Goal: Task Accomplishment & Management: Manage account settings

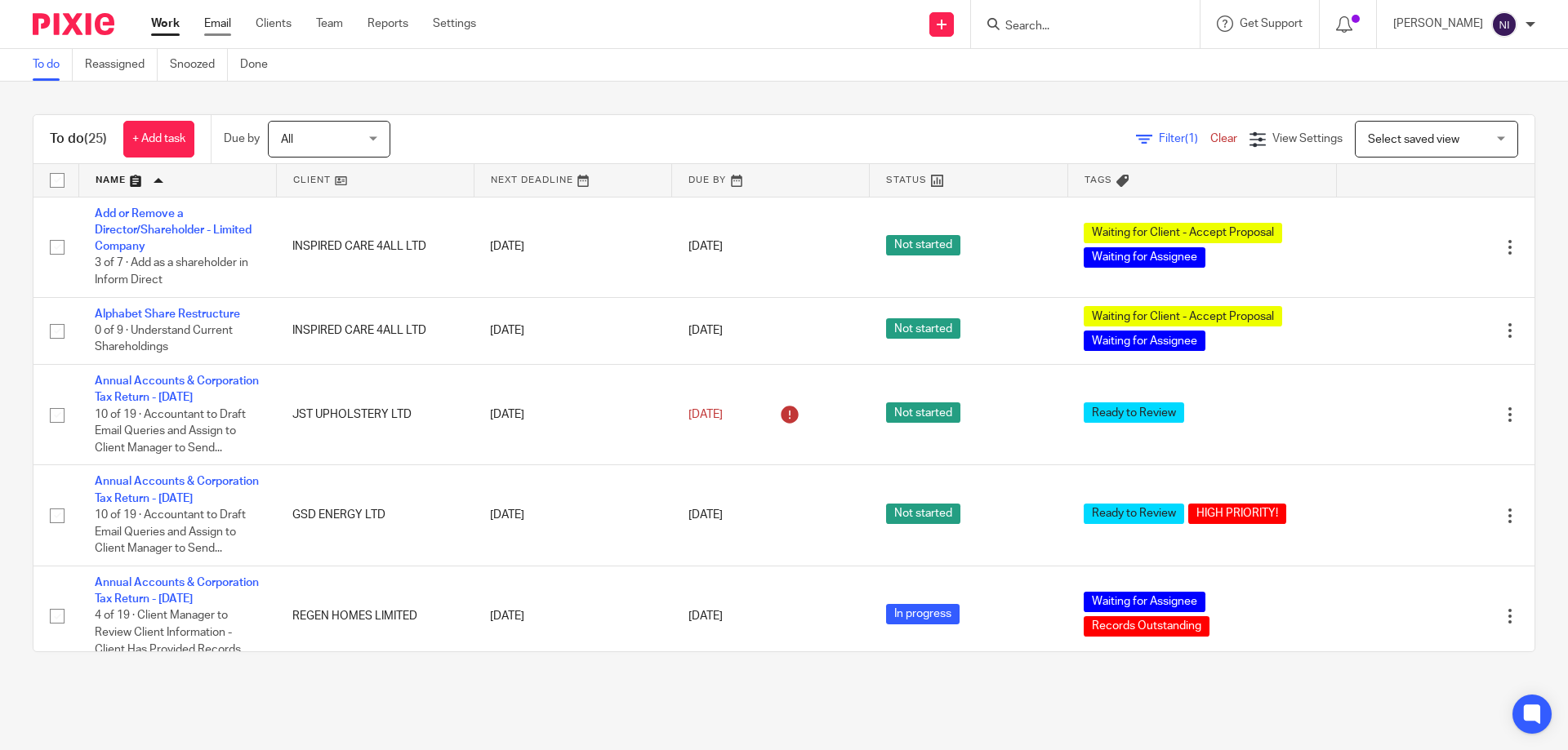
click at [209, 21] on link "Email" at bounding box center [217, 23] width 27 height 16
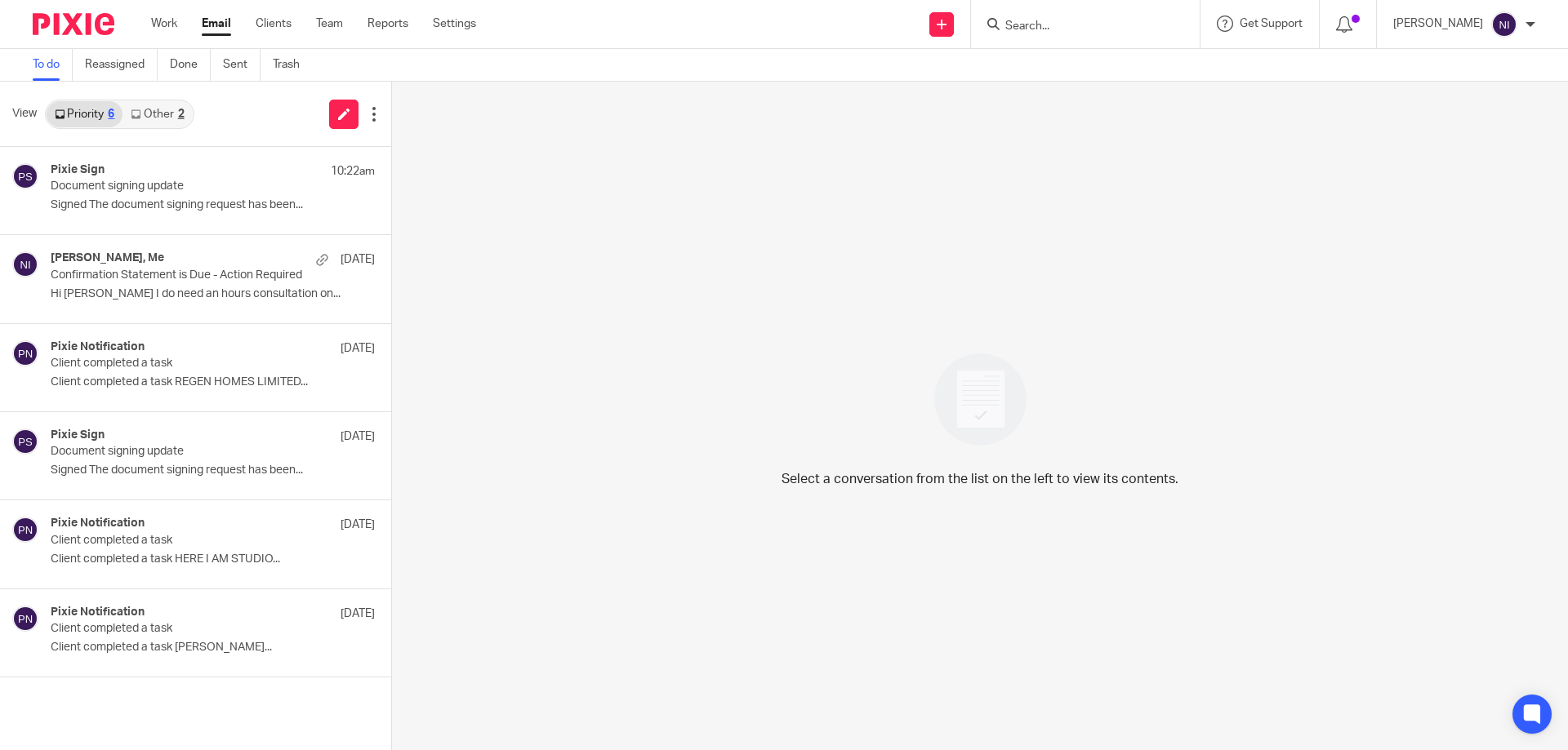
click at [164, 111] on link "Other 2" at bounding box center [157, 114] width 69 height 26
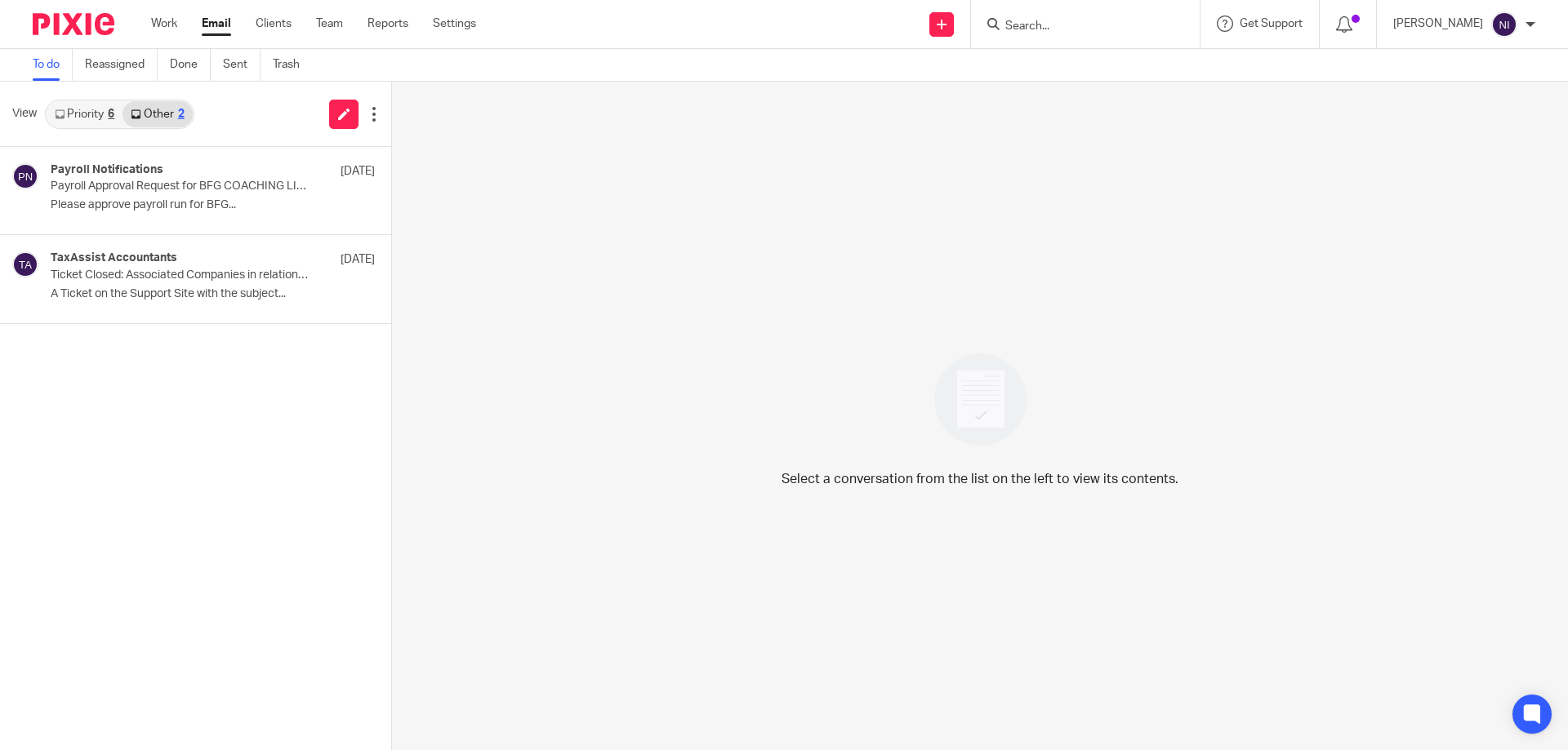
click at [67, 121] on link "Priority 6" at bounding box center [84, 114] width 76 height 26
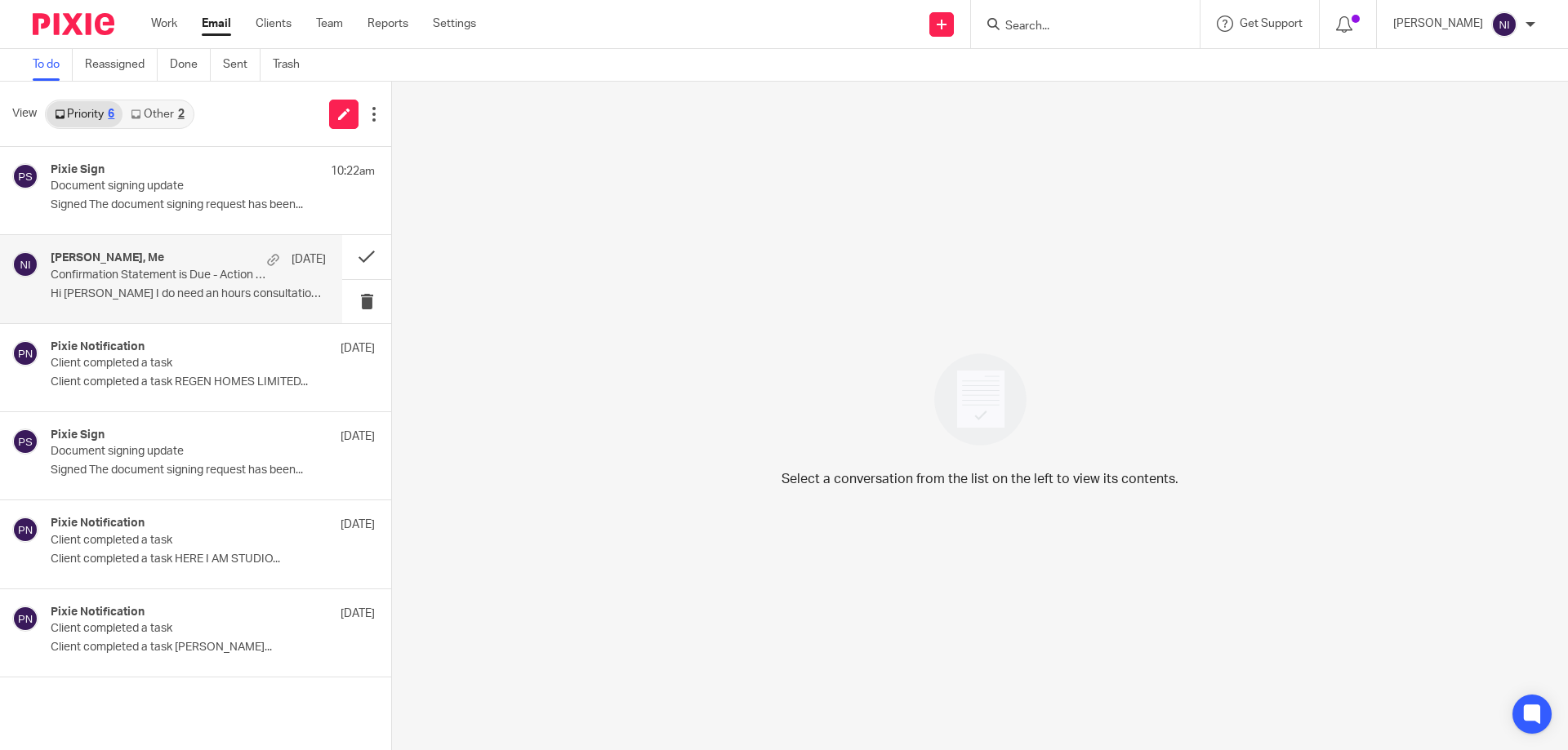
click at [144, 272] on p "Confirmation Statement is Due - Action Required" at bounding box center [161, 275] width 221 height 14
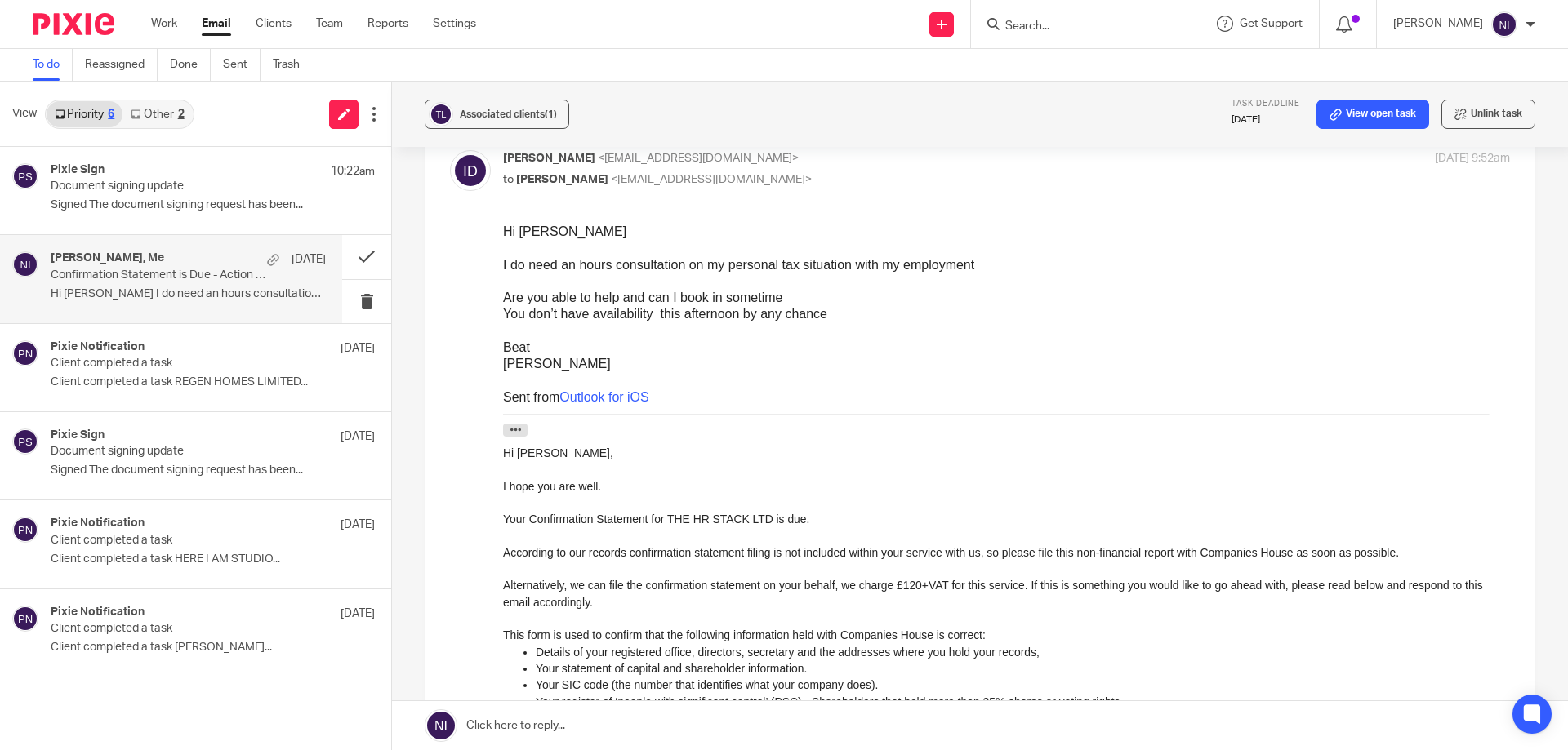
scroll to position [979, 0]
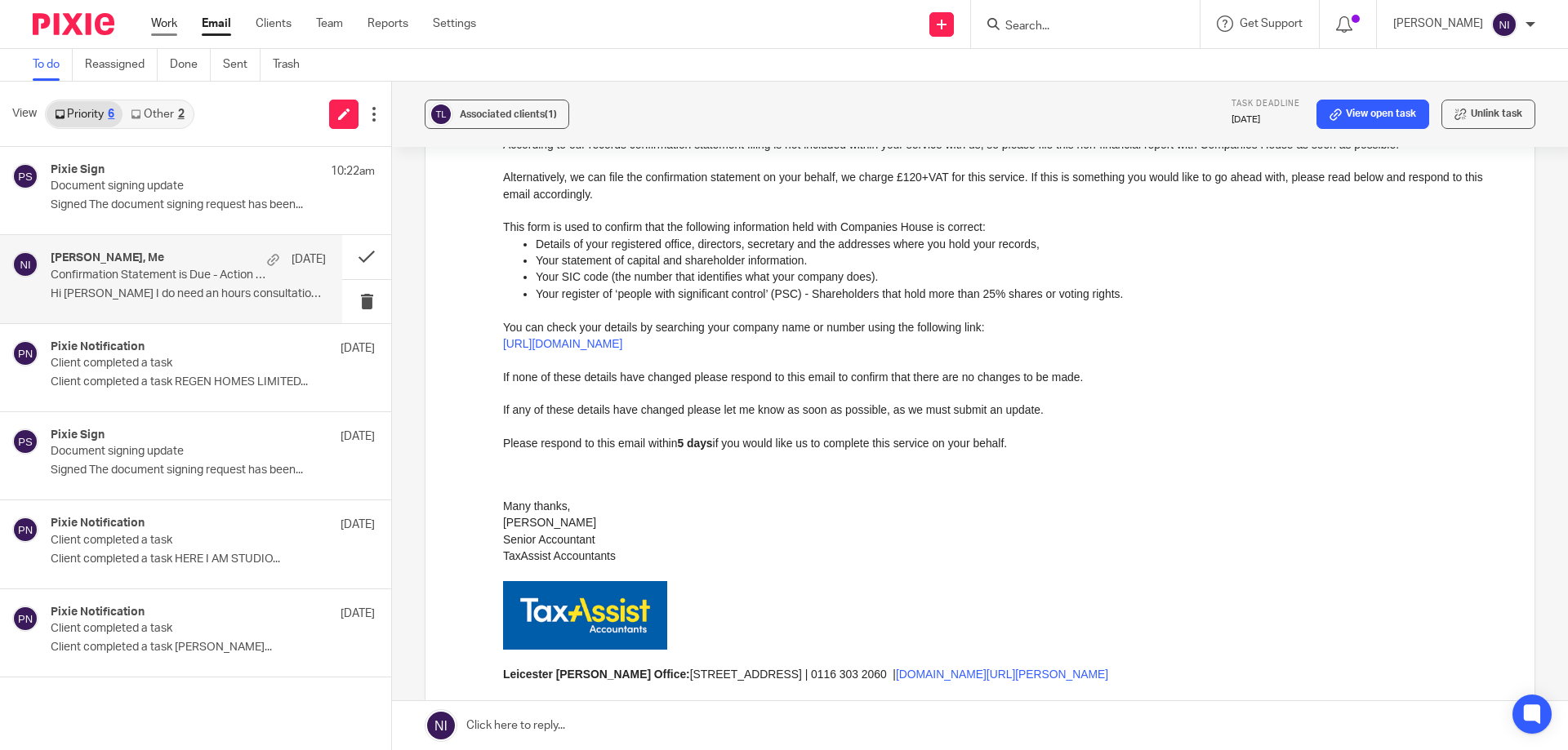
click at [156, 22] on link "Work" at bounding box center [164, 23] width 26 height 16
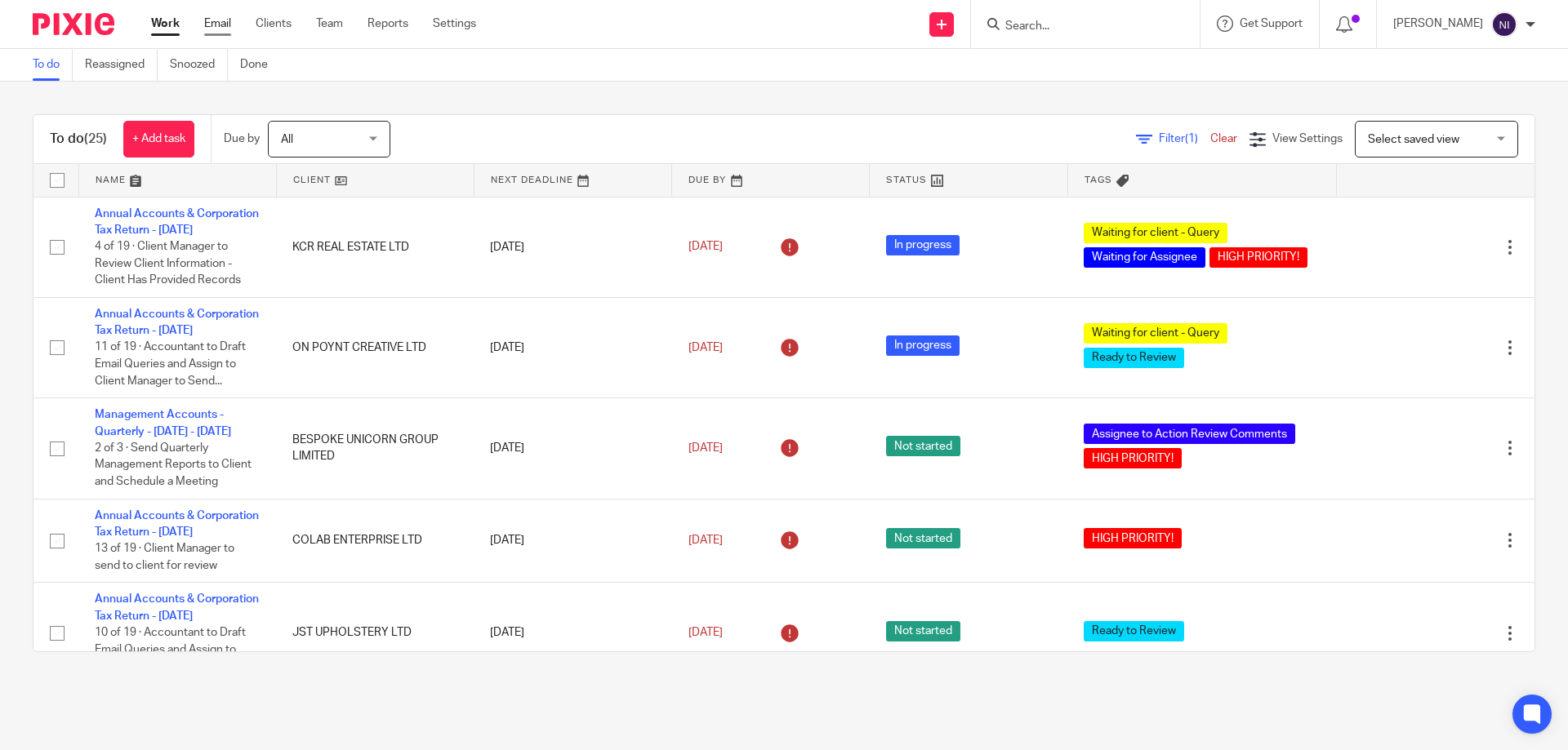
click at [225, 22] on link "Email" at bounding box center [217, 23] width 27 height 16
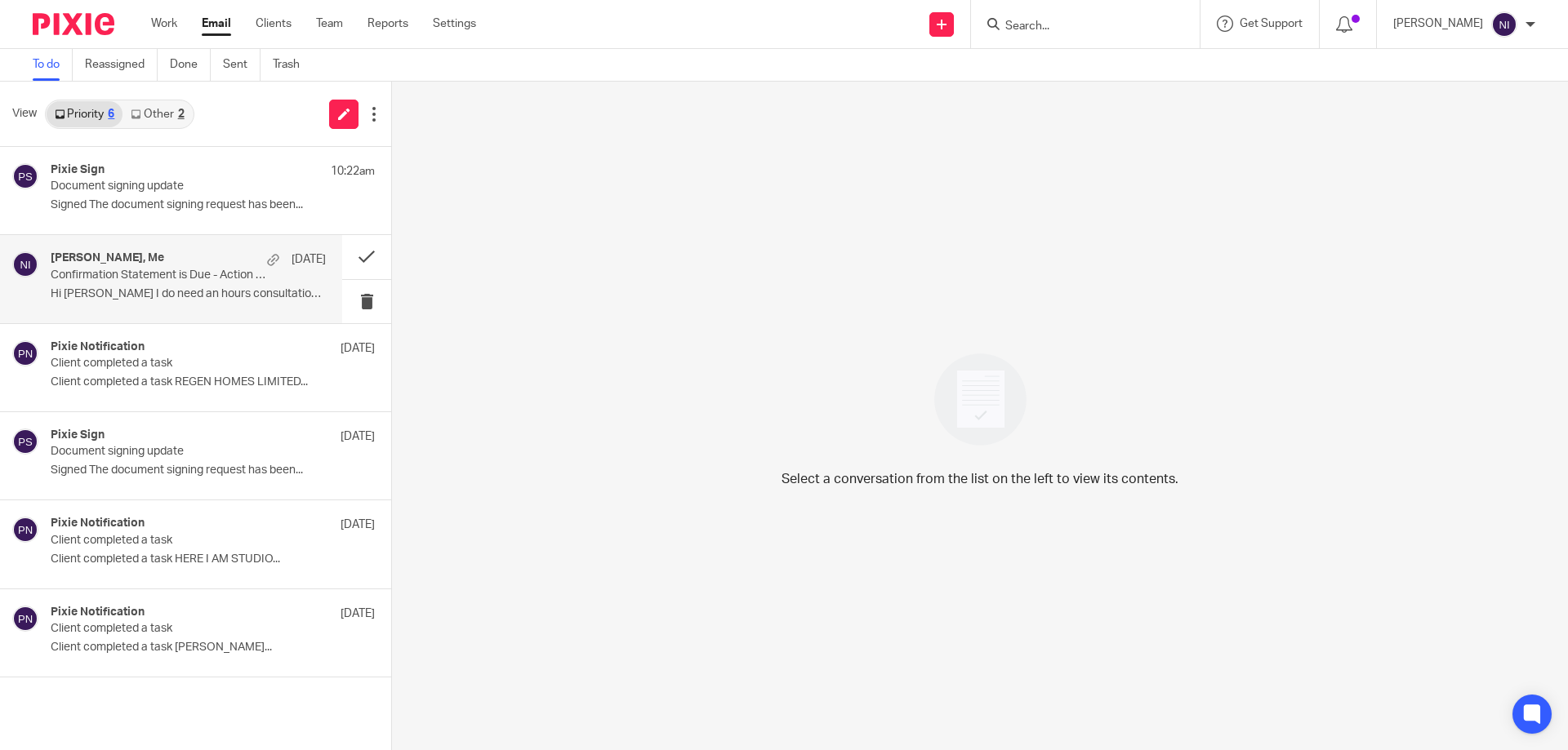
click at [121, 267] on div "Ish Dakri, Me 22 Aug" at bounding box center [188, 259] width 275 height 16
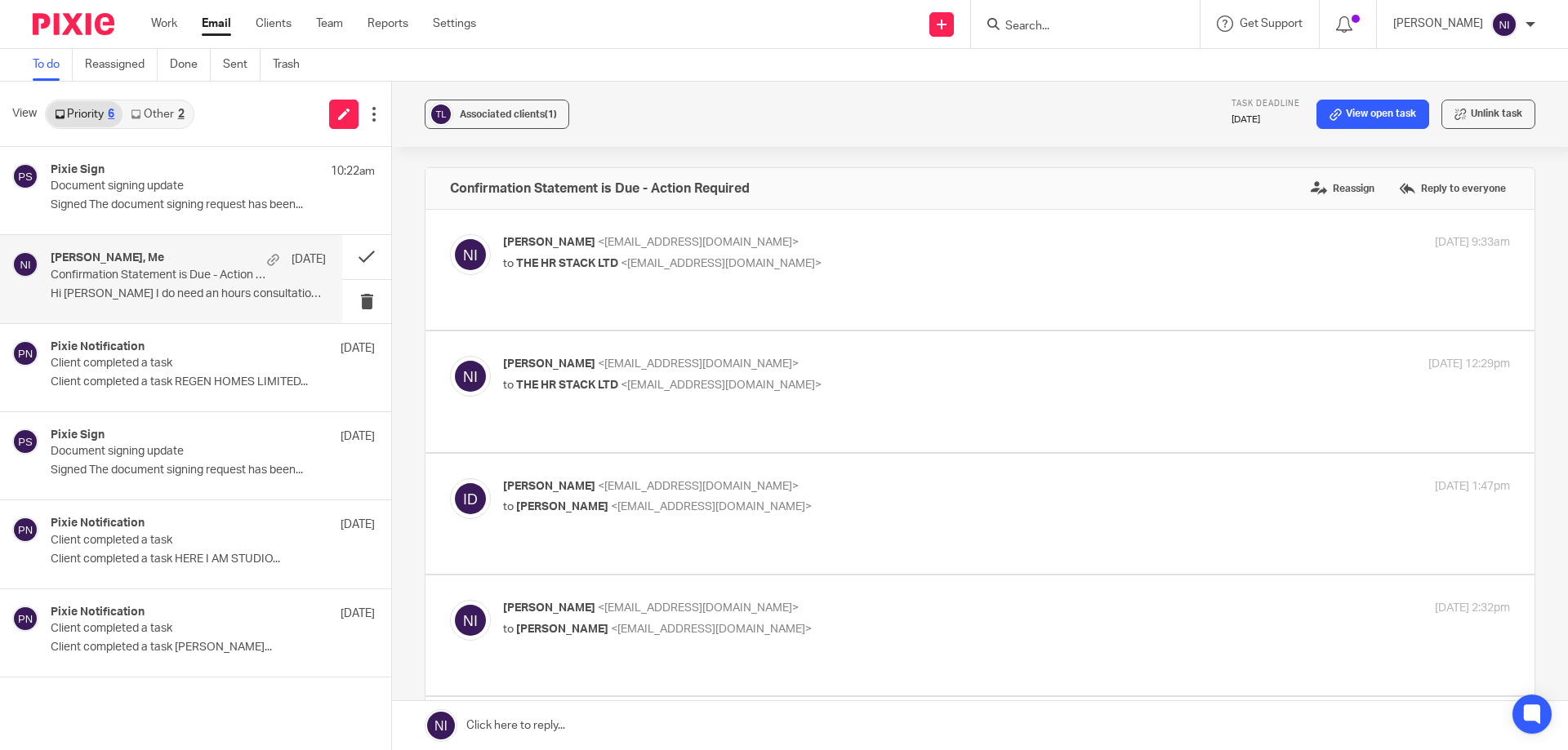
scroll to position [408, 0]
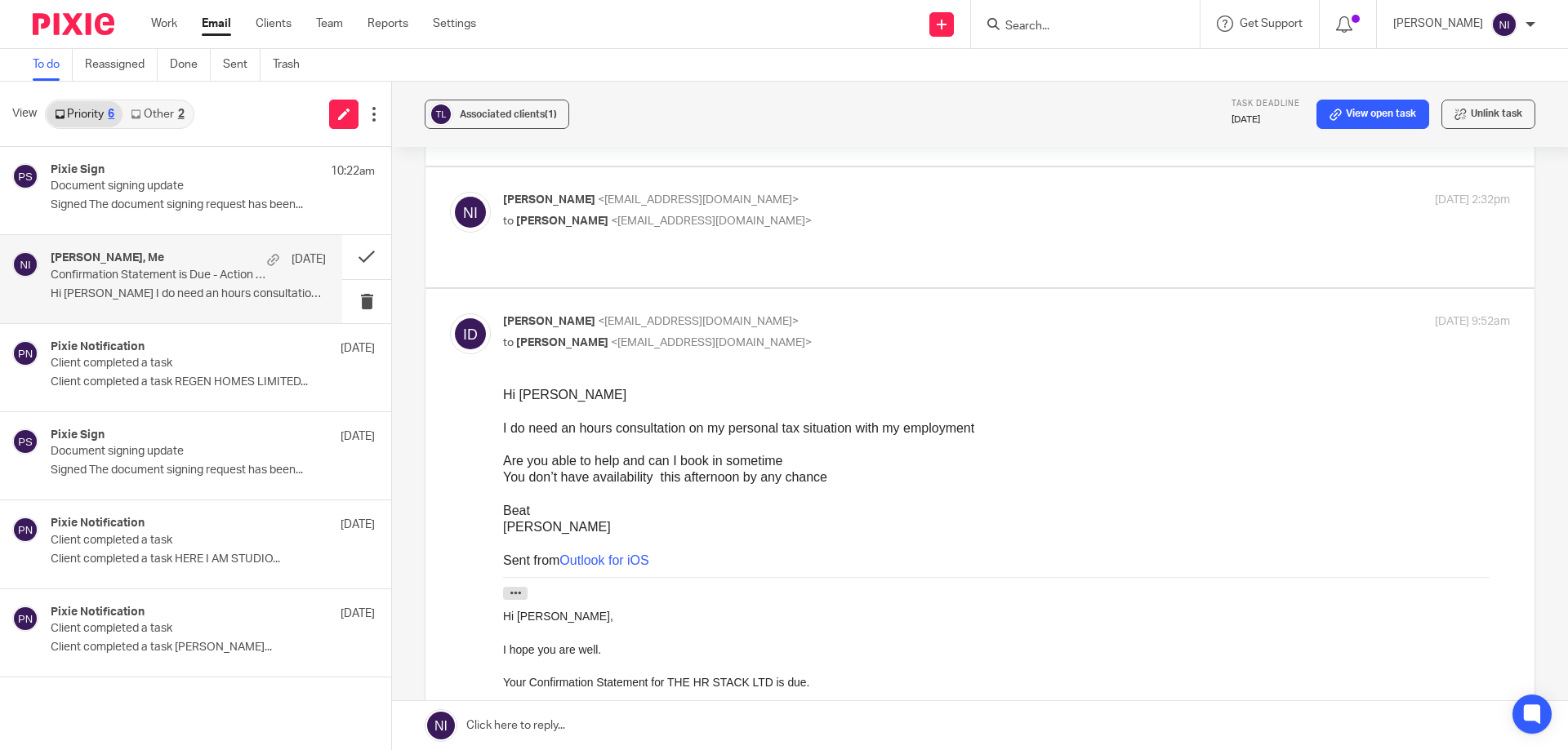
click at [1100, 22] on input "Search" at bounding box center [1077, 27] width 147 height 15
click at [211, 22] on link "Email" at bounding box center [216, 23] width 29 height 16
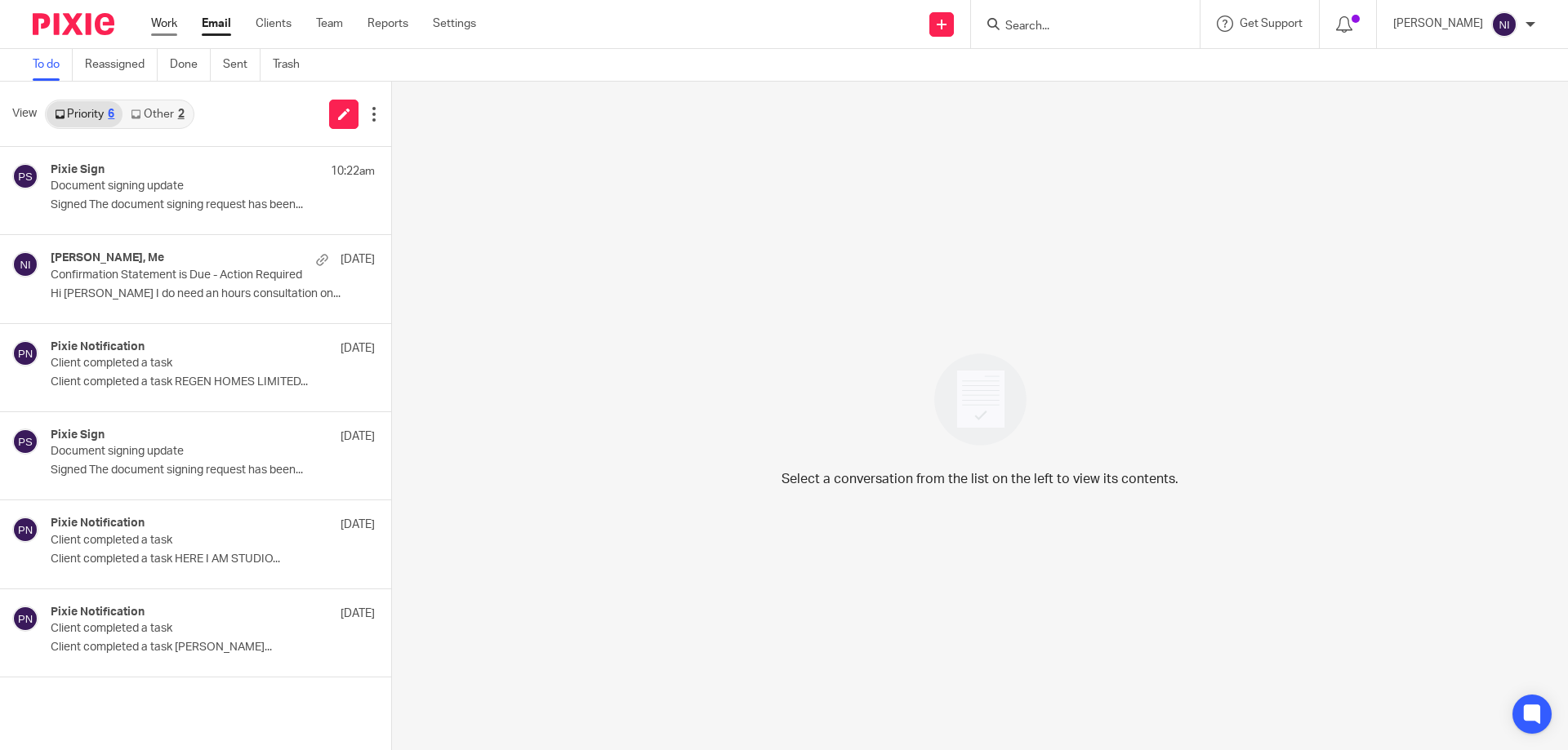
click at [165, 25] on link "Work" at bounding box center [164, 23] width 26 height 16
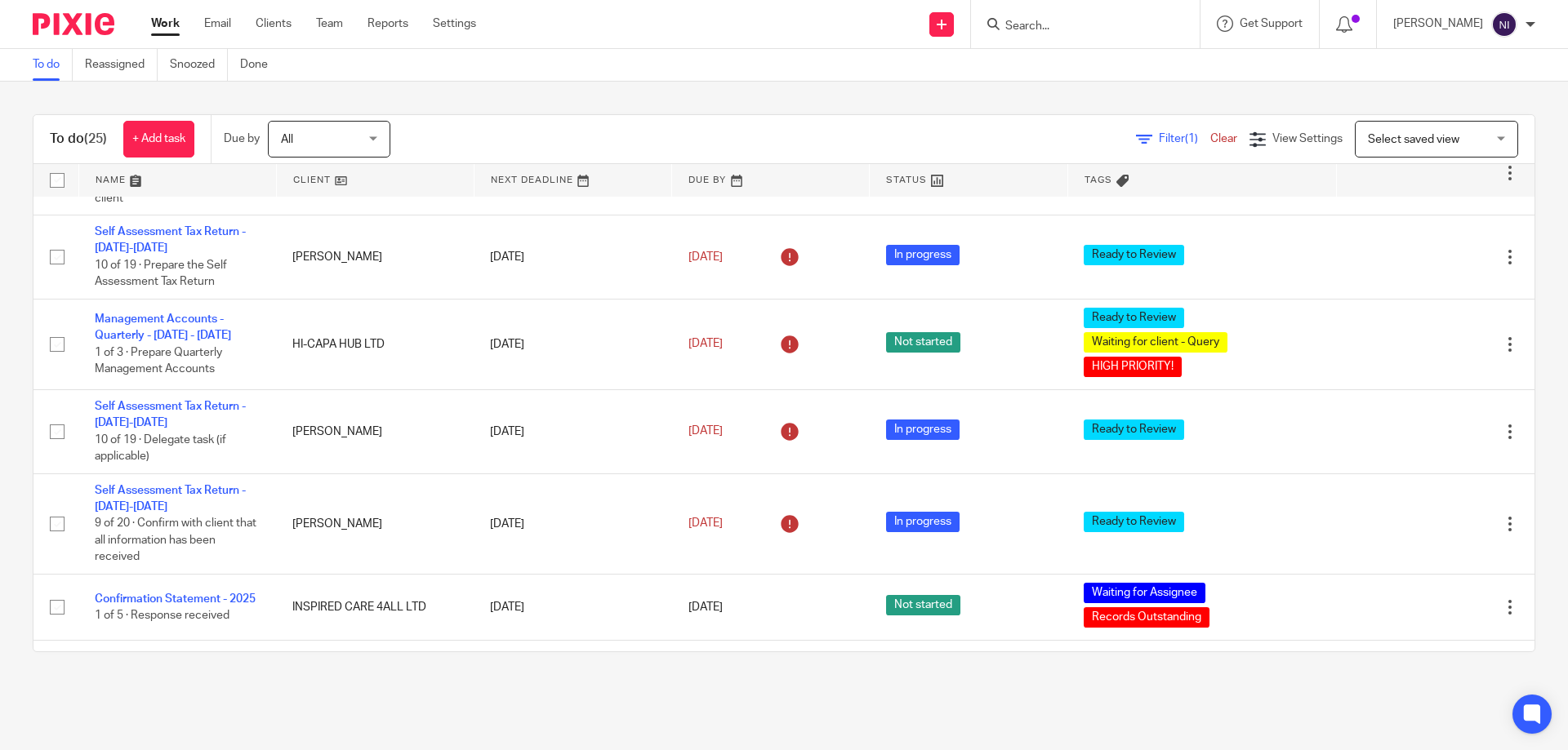
scroll to position [408, 0]
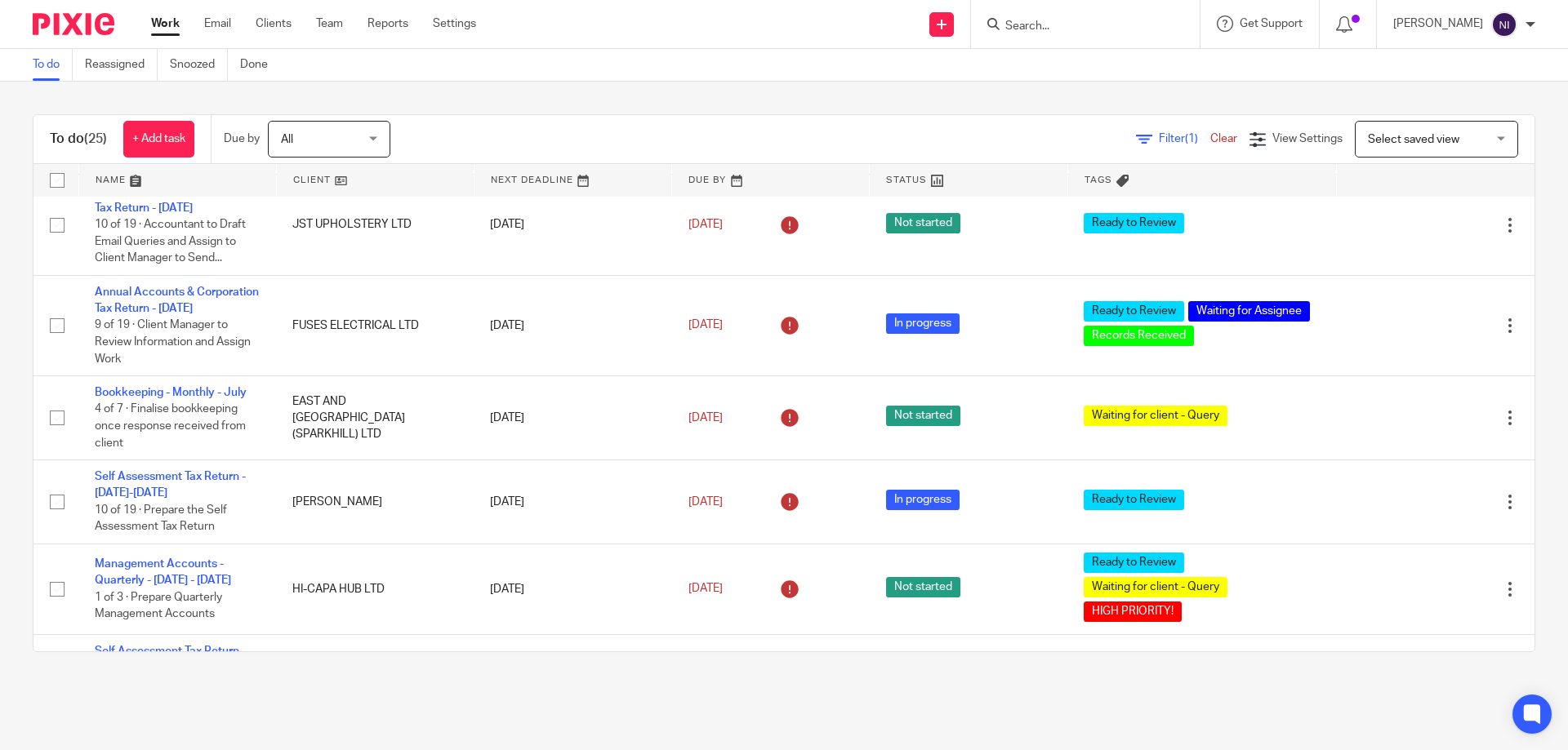
click at [94, 175] on link at bounding box center [178, 180] width 196 height 33
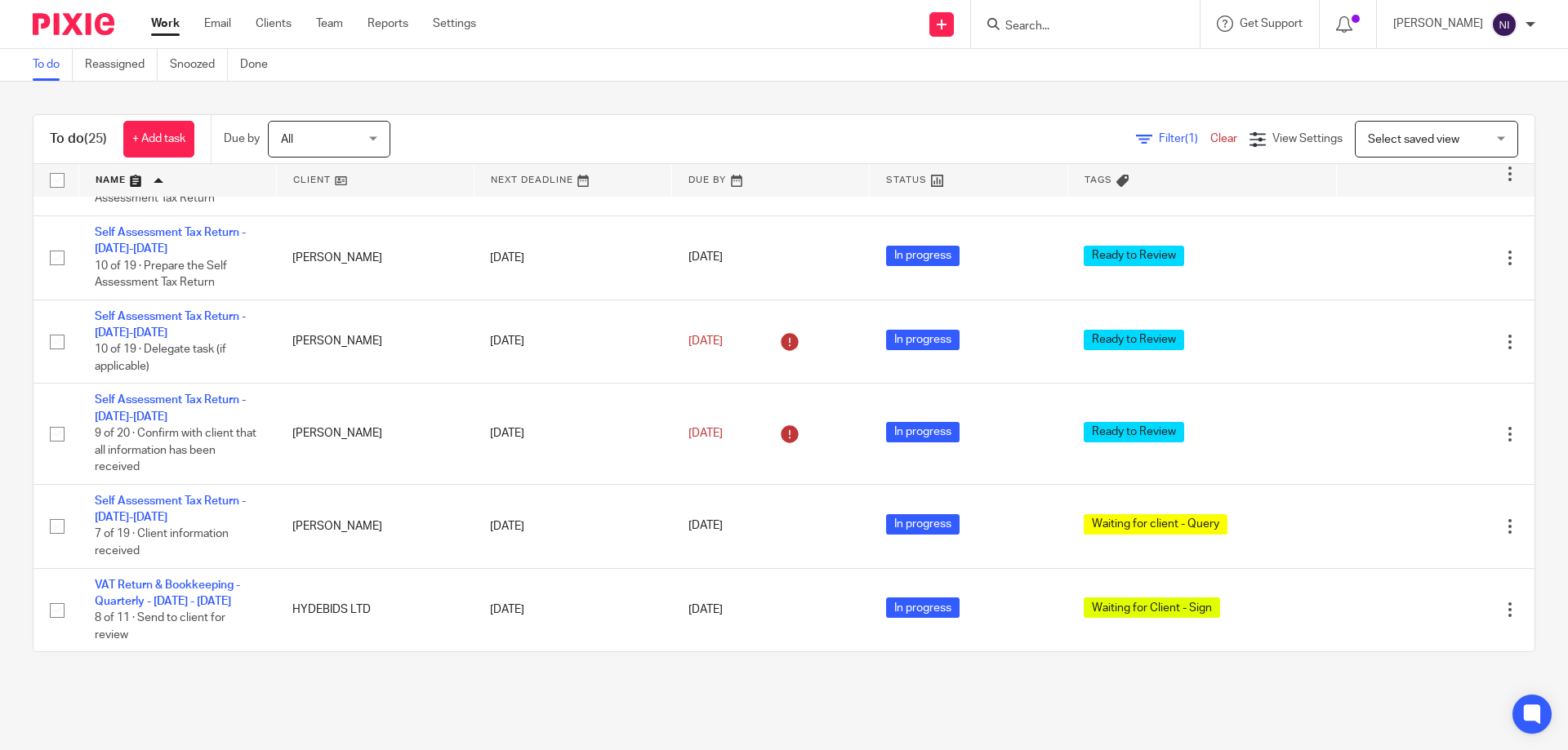
scroll to position [1794, 0]
click at [222, 27] on link "Email" at bounding box center [217, 23] width 27 height 16
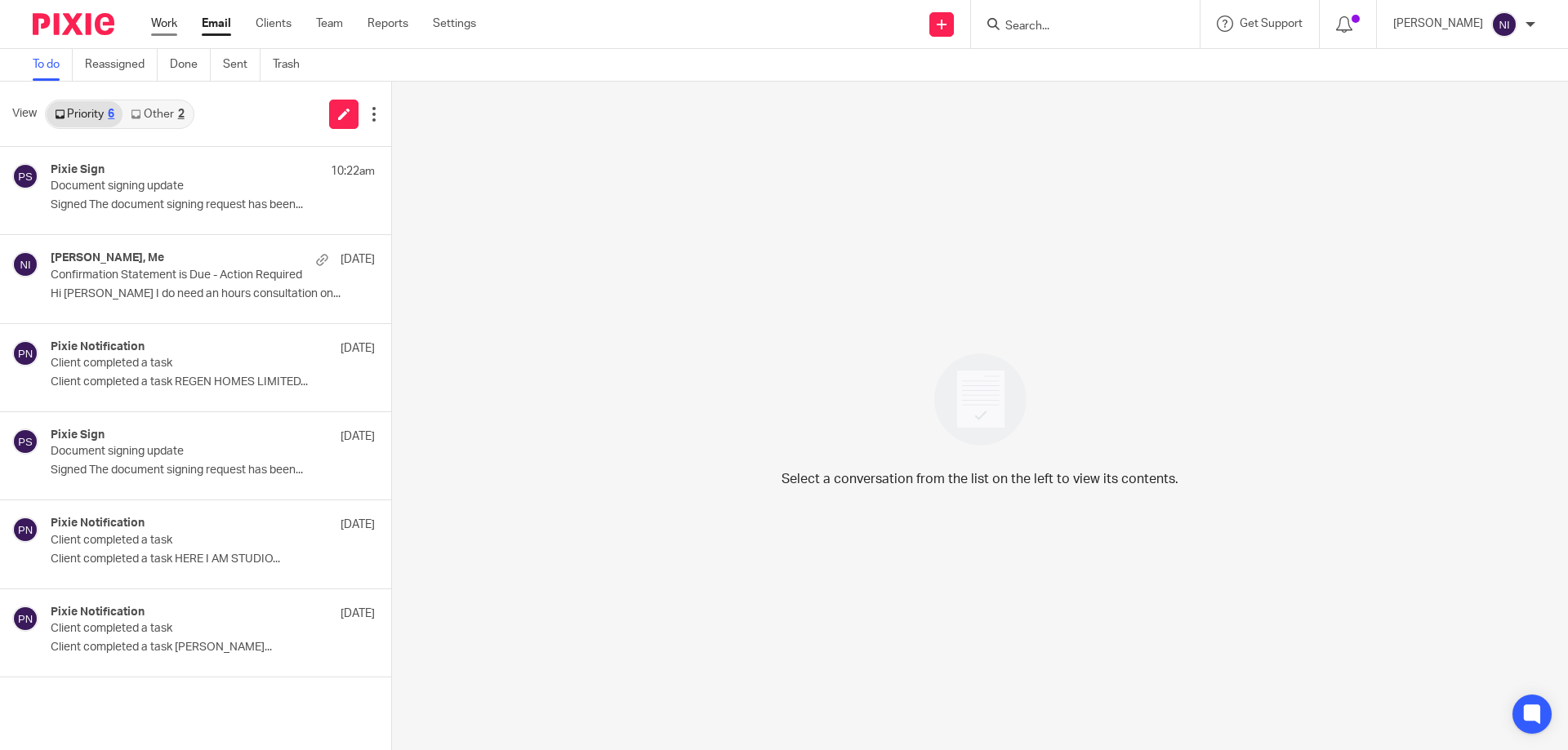
click at [166, 21] on link "Work" at bounding box center [164, 23] width 26 height 16
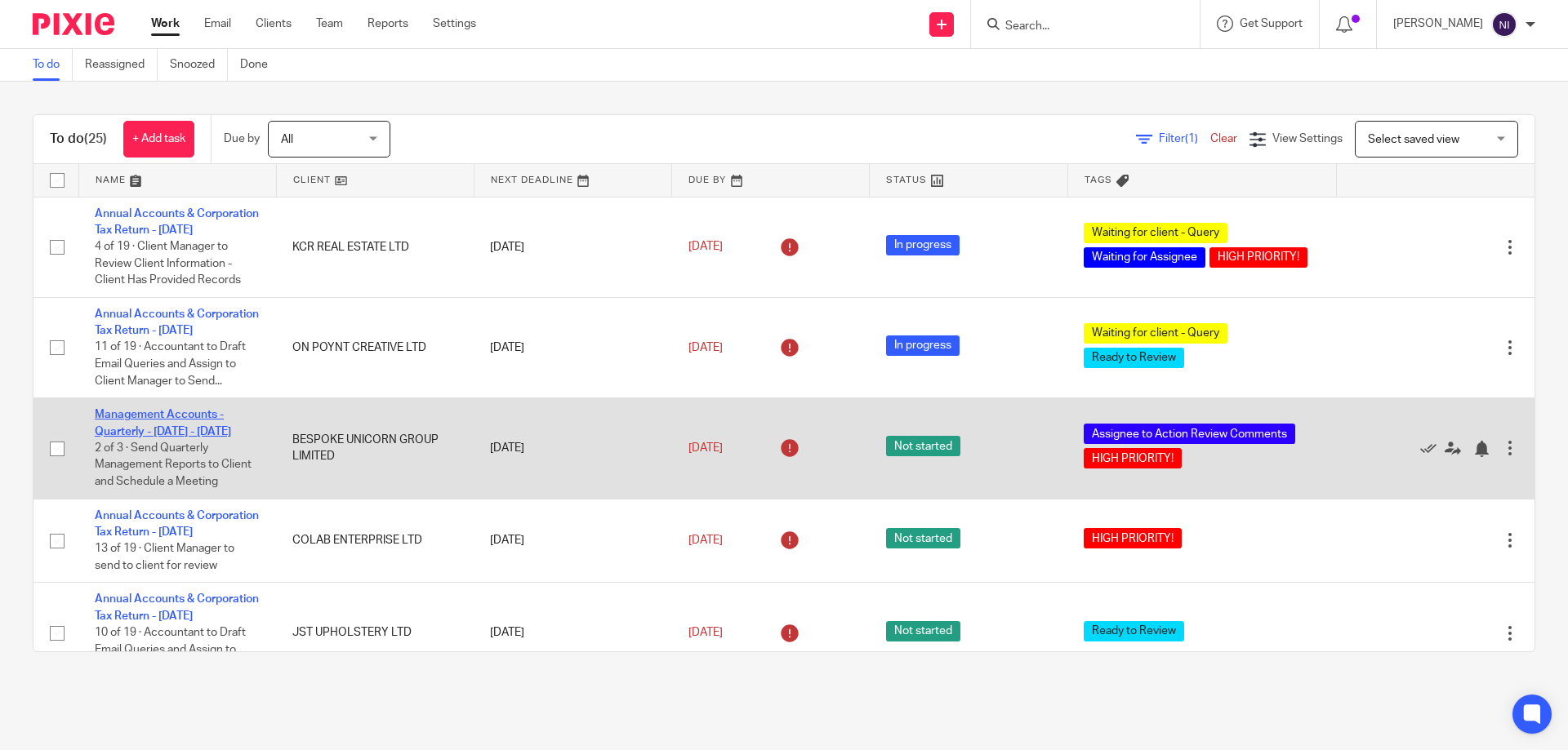
click at [197, 437] on link "Management Accounts - Quarterly - [DATE] - [DATE]" at bounding box center [163, 423] width 137 height 28
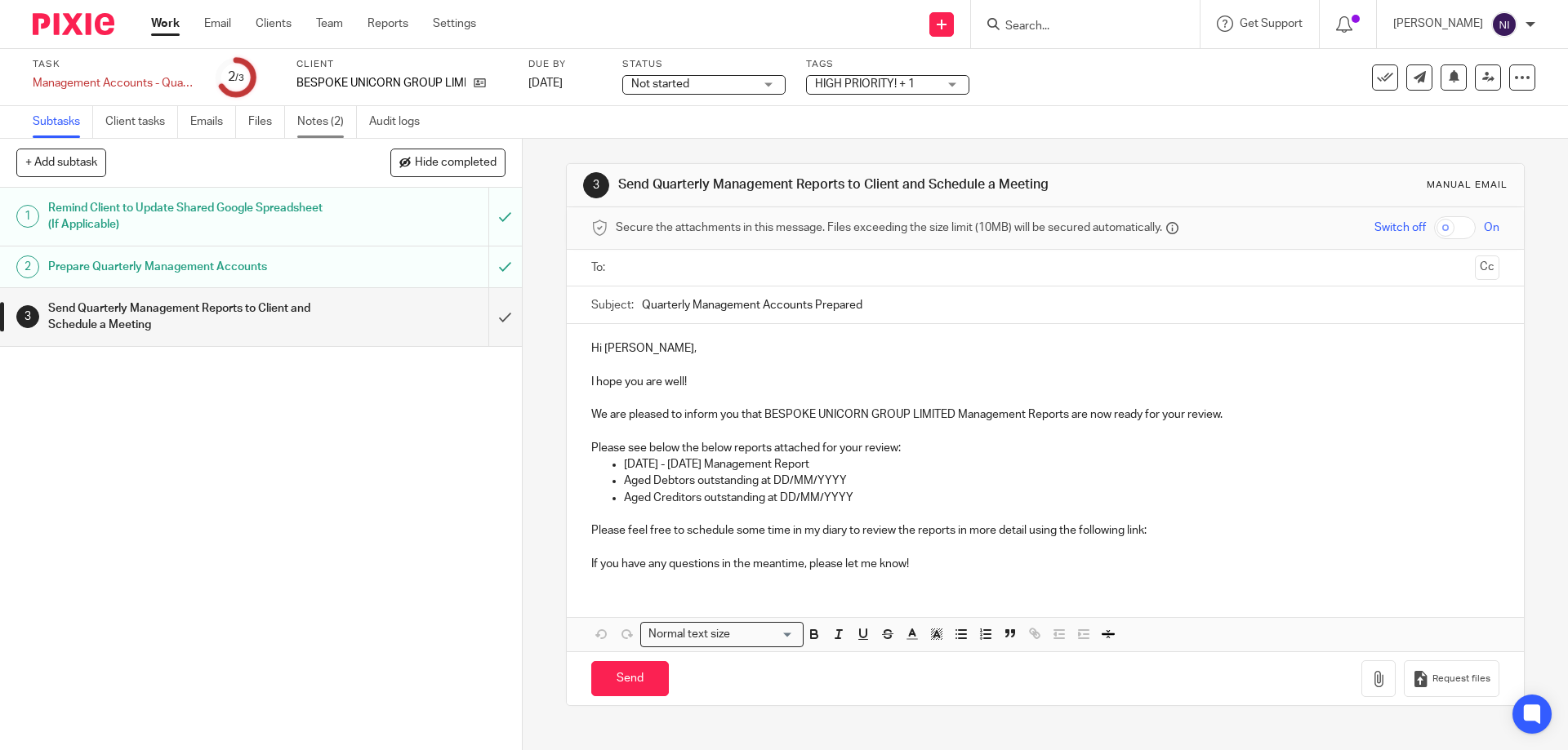
click at [340, 119] on link "Notes (2)" at bounding box center [327, 122] width 60 height 32
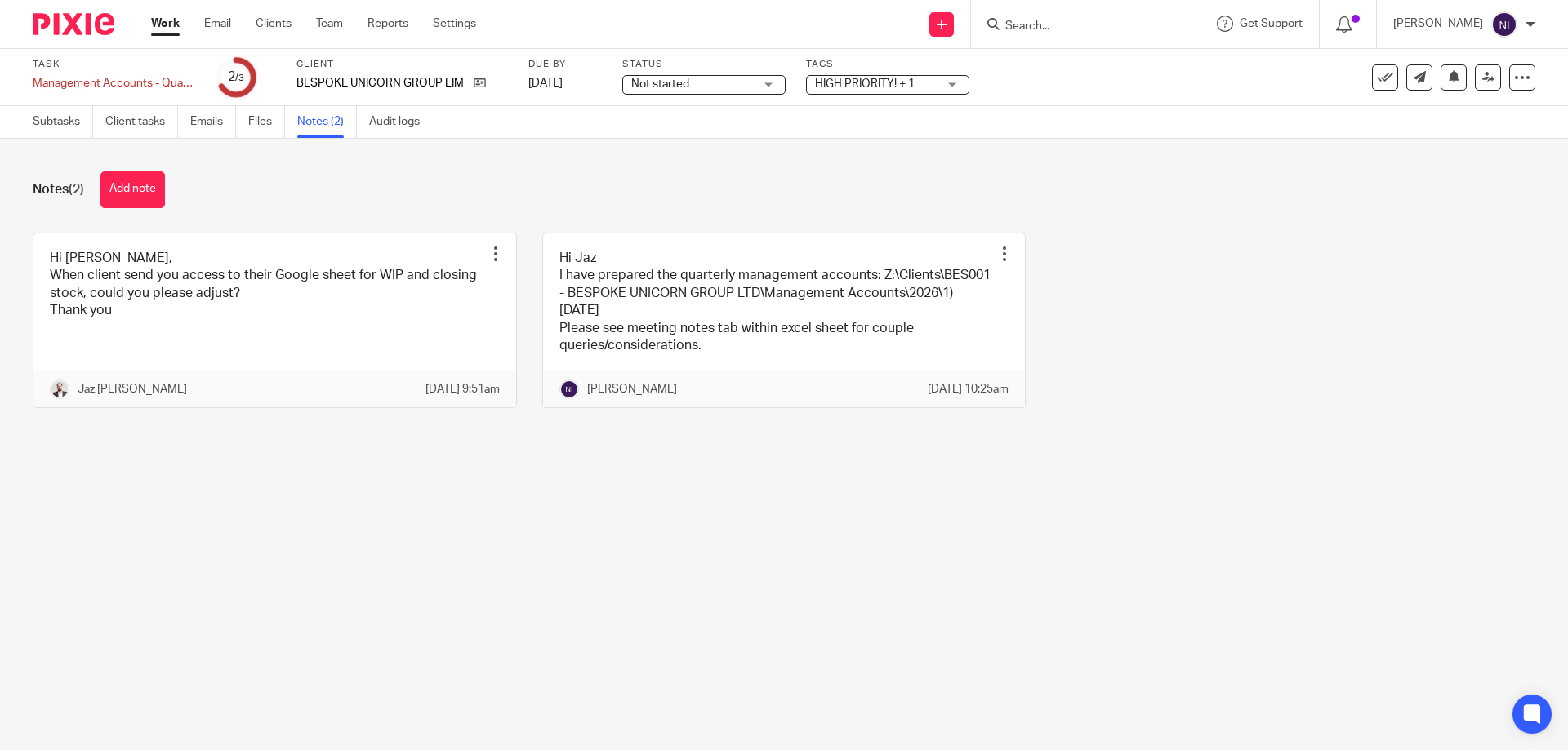
click at [169, 25] on link "Work" at bounding box center [165, 23] width 29 height 16
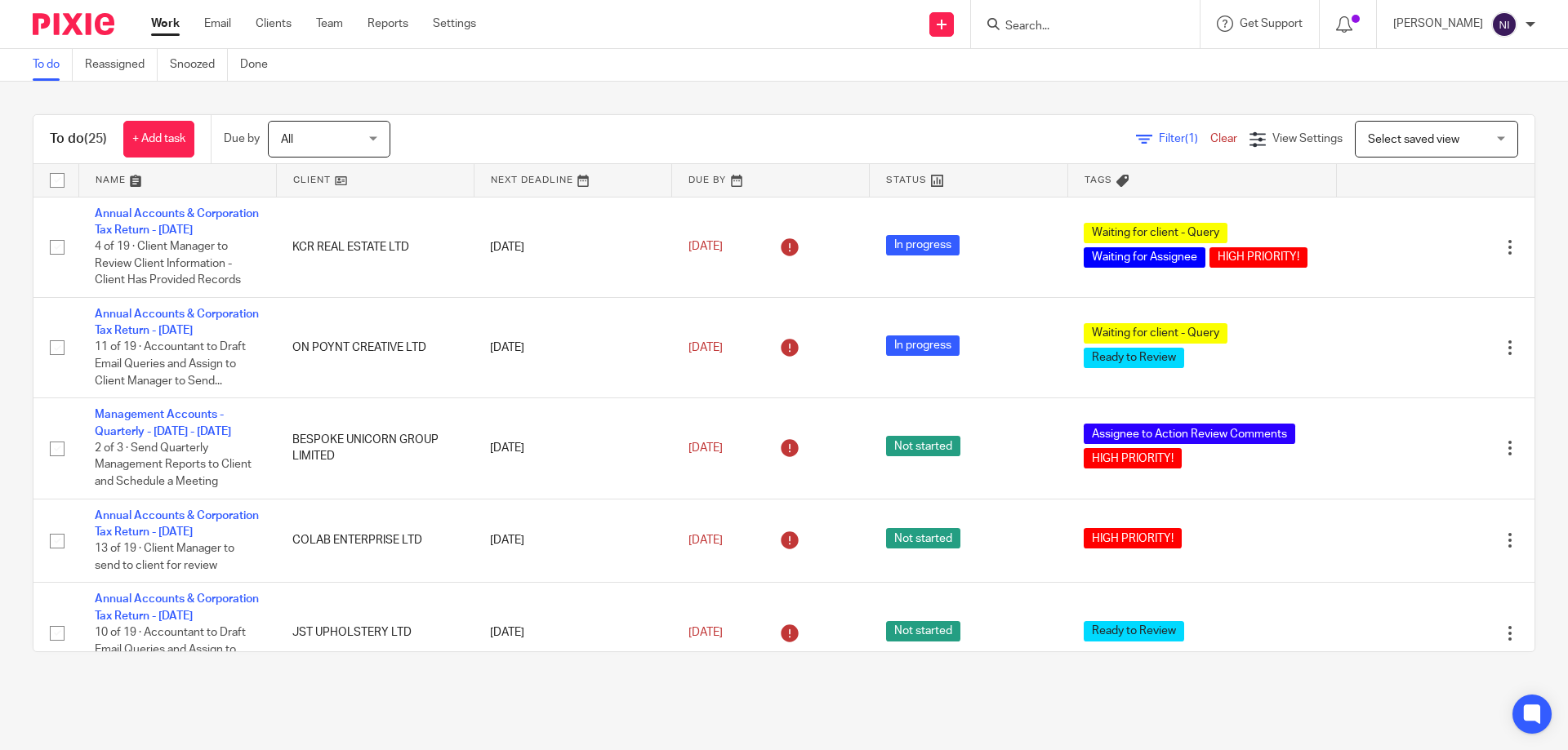
click at [96, 177] on link at bounding box center [178, 180] width 196 height 33
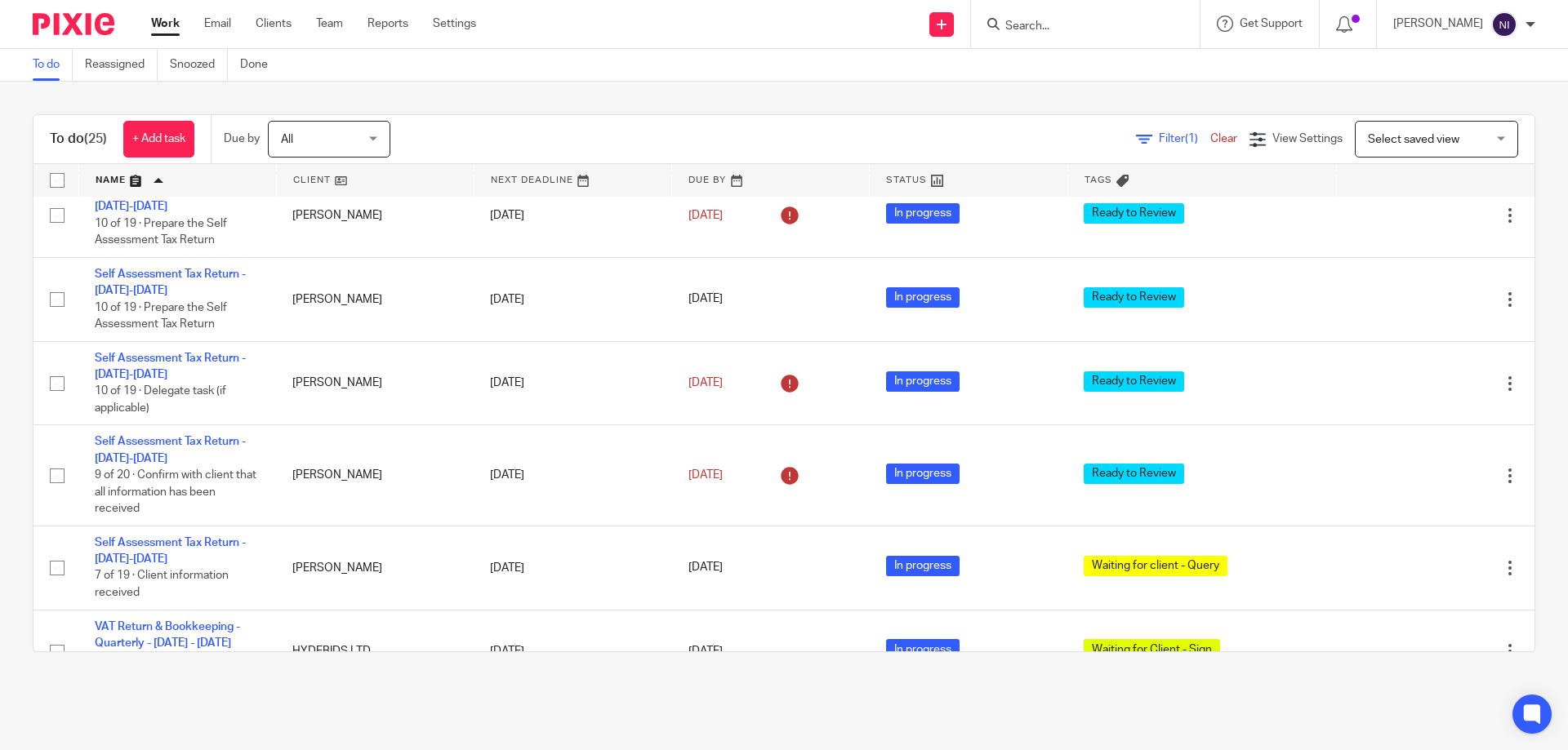
scroll to position [1957, 0]
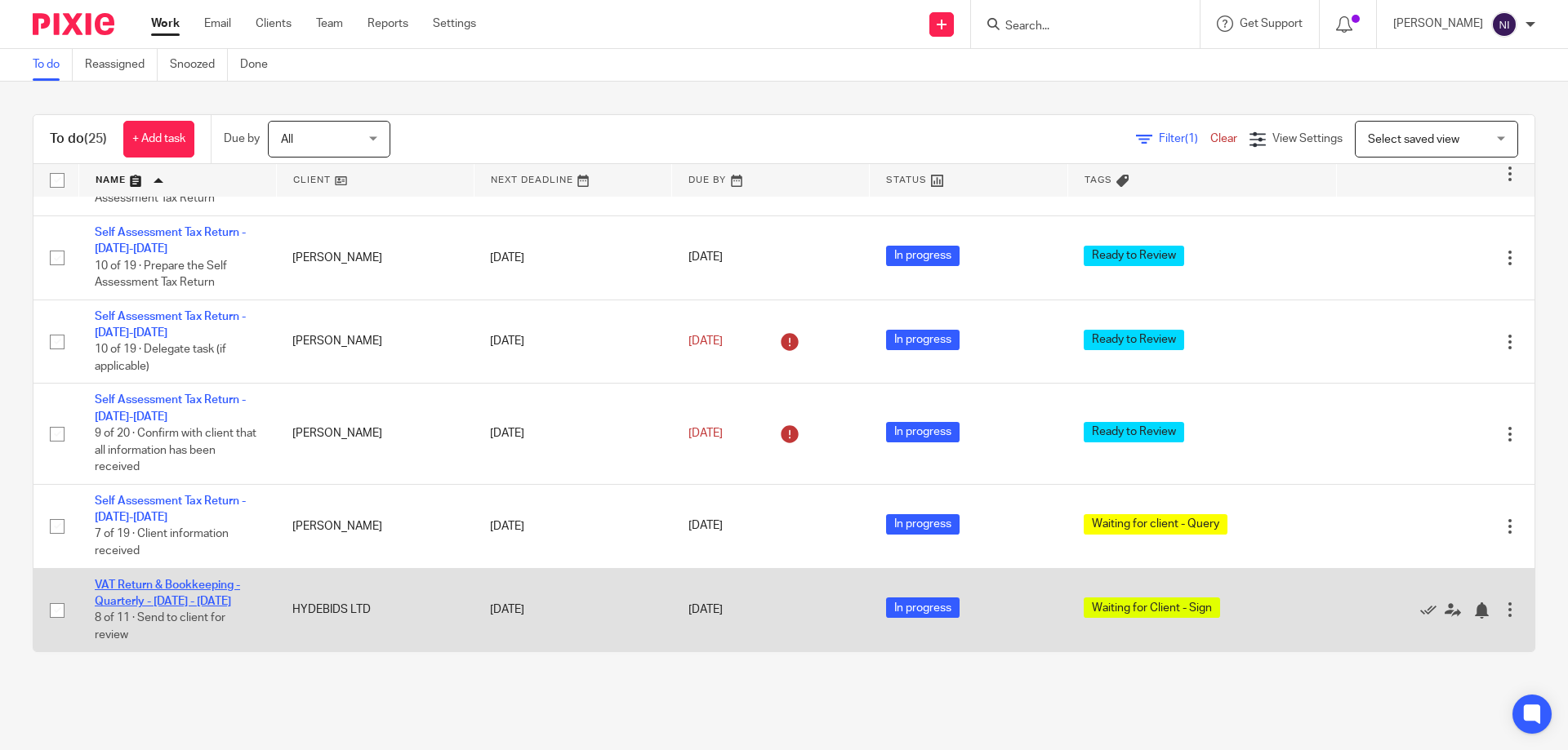
click at [130, 580] on link "VAT Return & Bookkeeping - Quarterly - [DATE] - [DATE]" at bounding box center [167, 594] width 145 height 28
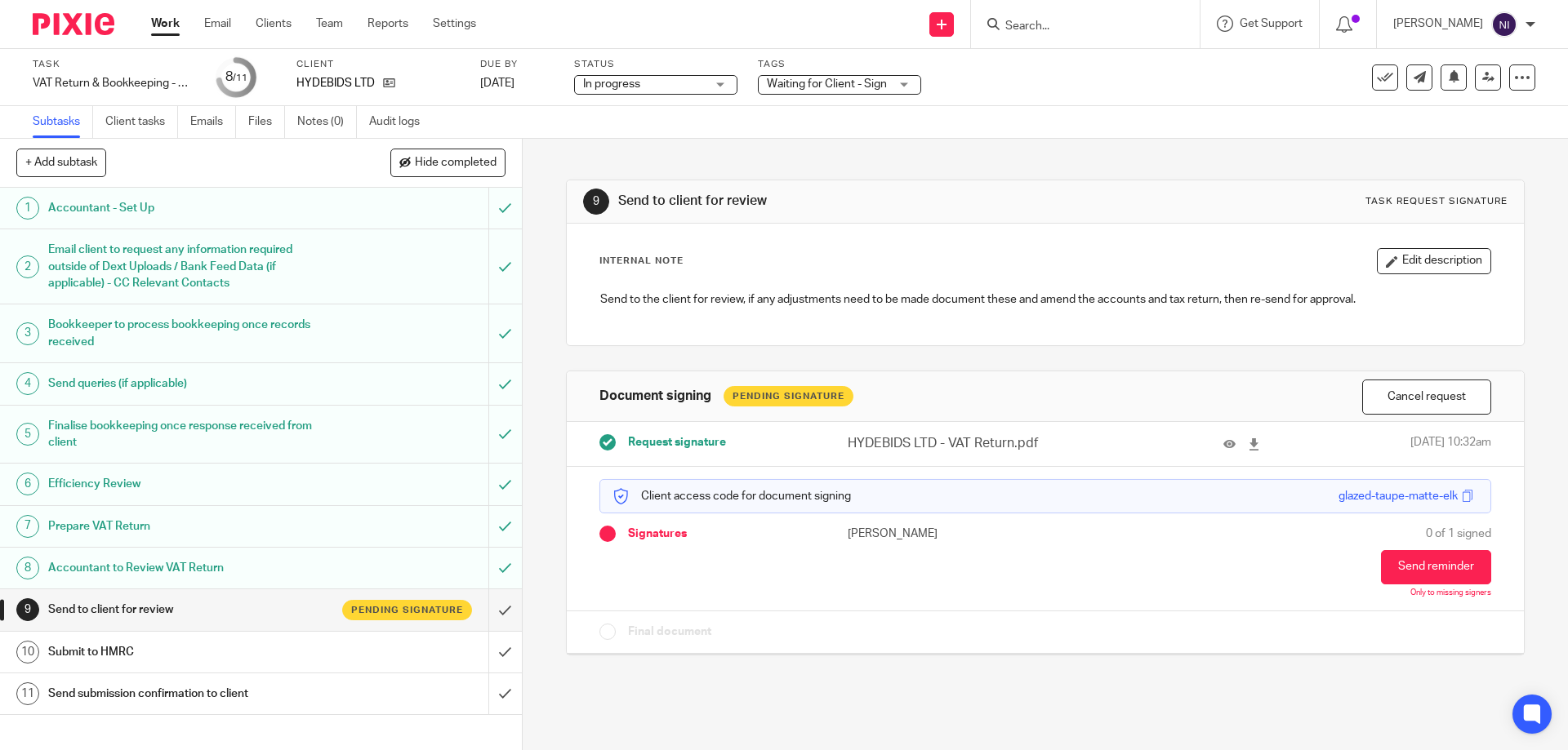
click at [153, 22] on link "Work" at bounding box center [165, 23] width 29 height 16
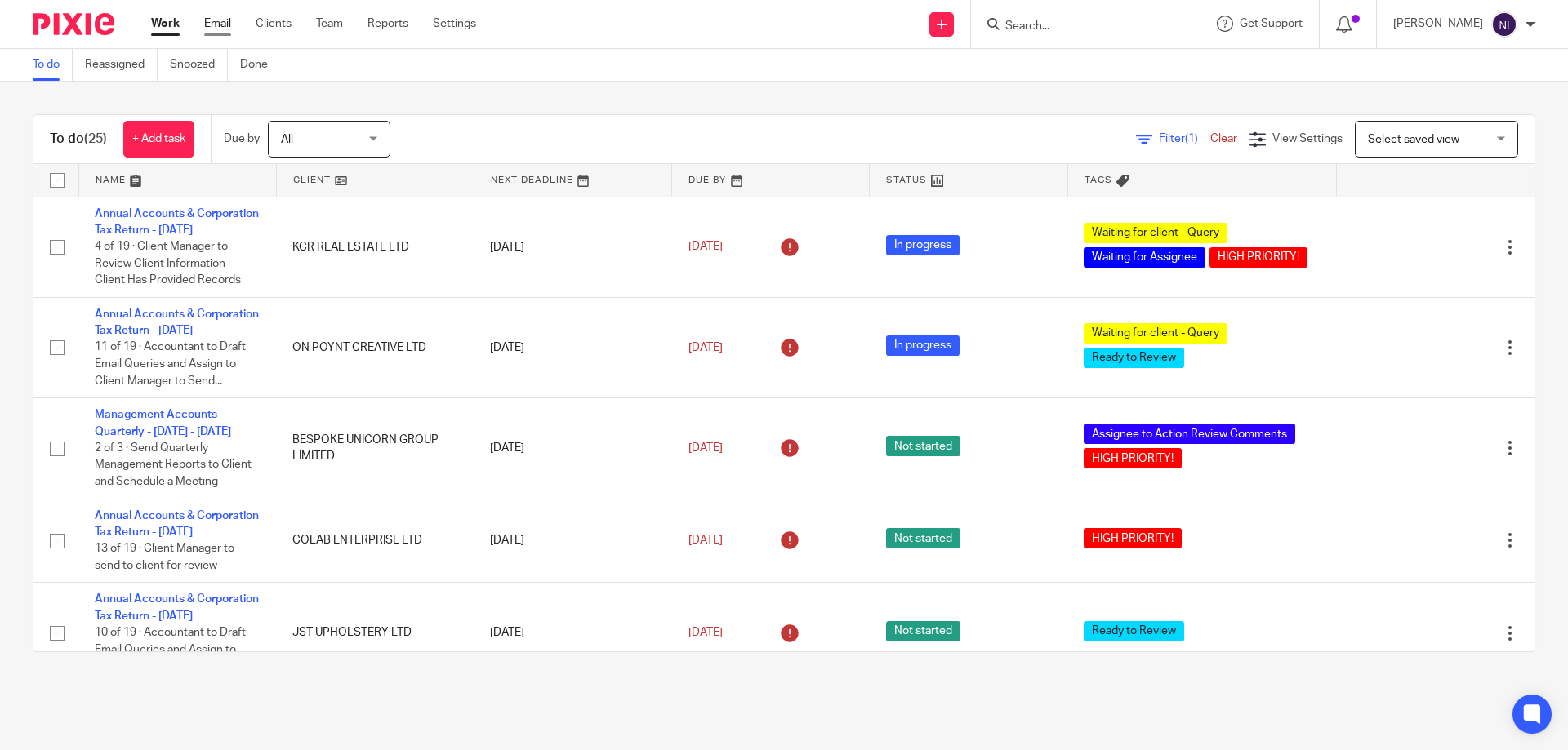
click at [227, 26] on link "Email" at bounding box center [217, 23] width 27 height 16
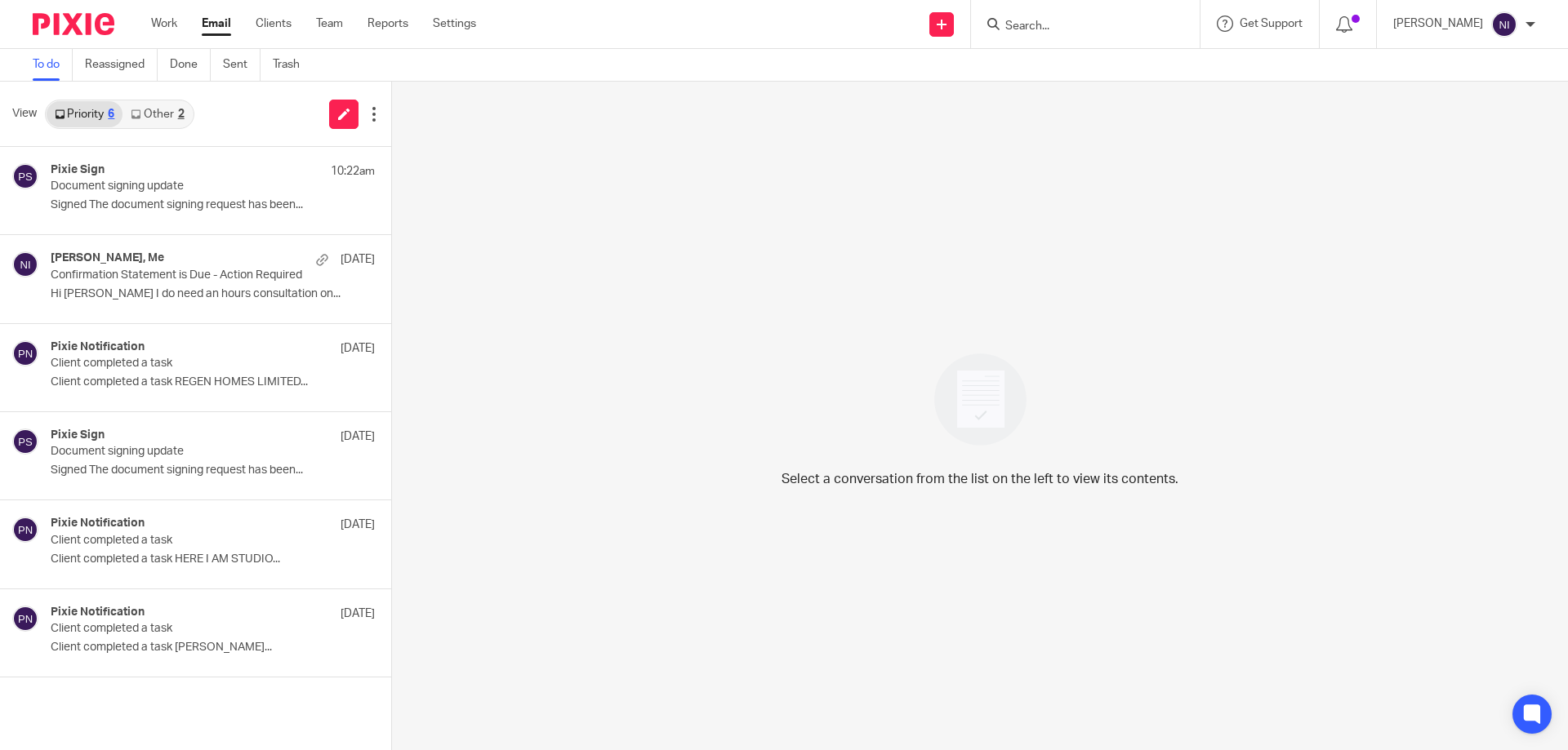
click at [170, 108] on link "Other 2" at bounding box center [157, 114] width 69 height 26
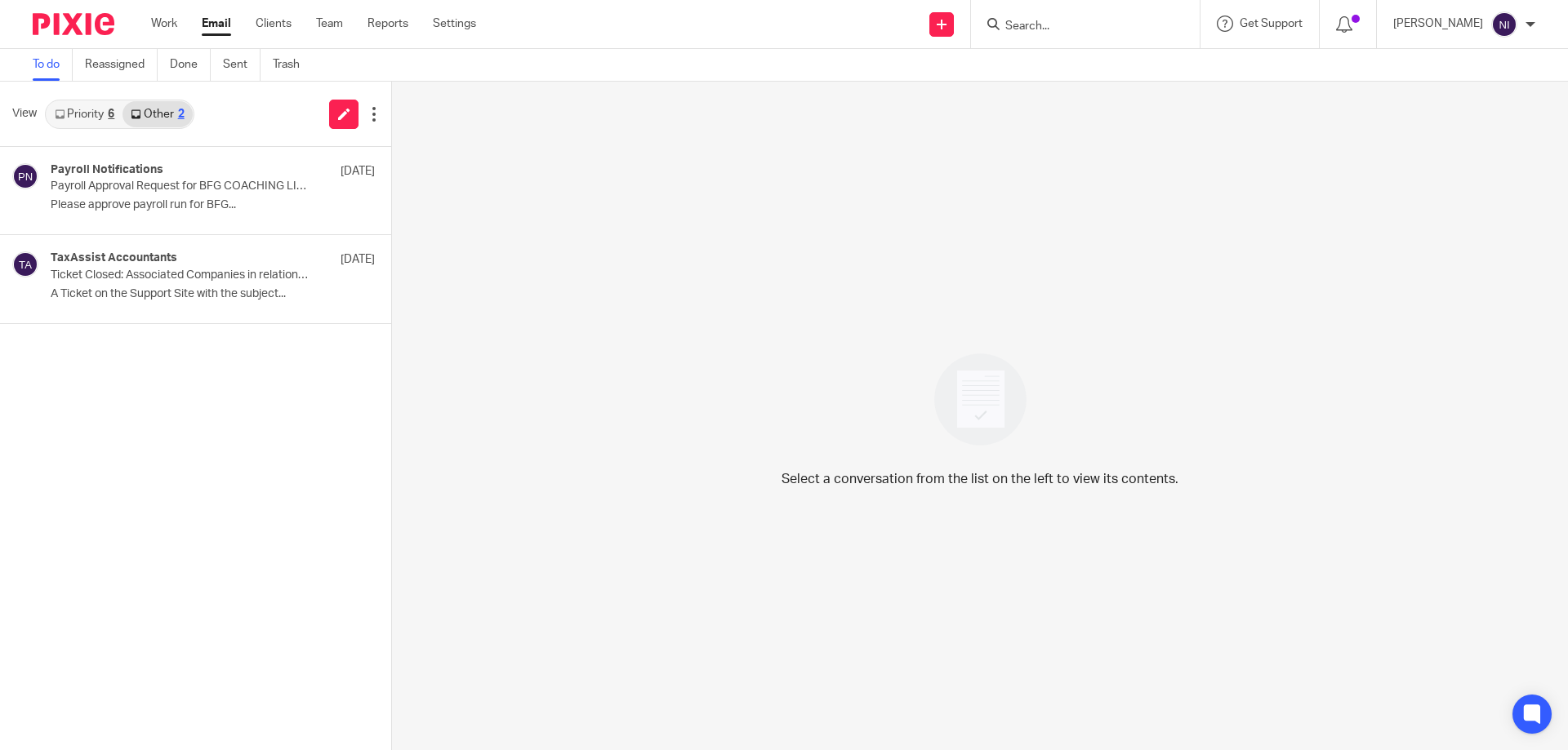
click at [74, 112] on link "Priority 6" at bounding box center [84, 114] width 76 height 26
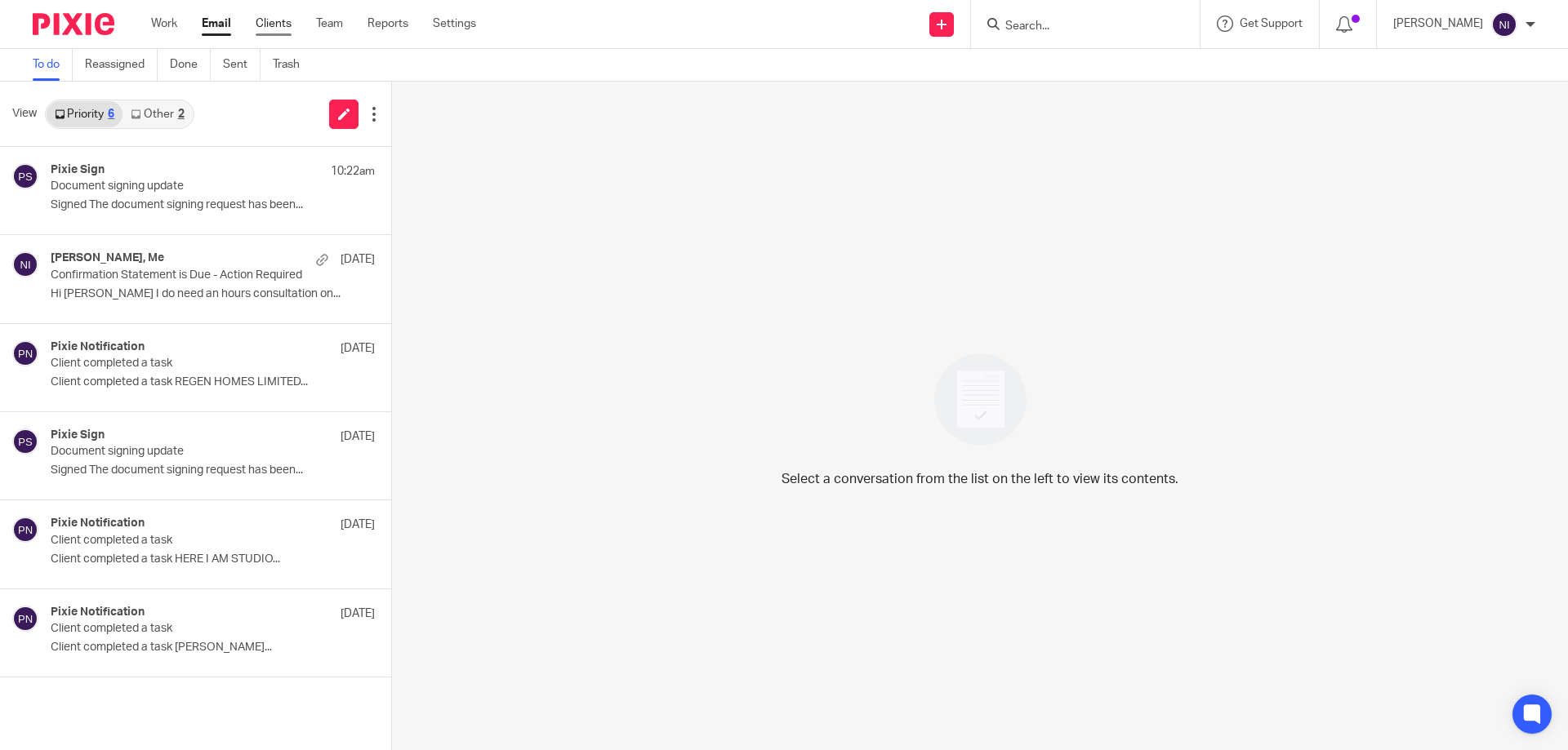
click at [271, 19] on link "Clients" at bounding box center [273, 23] width 36 height 16
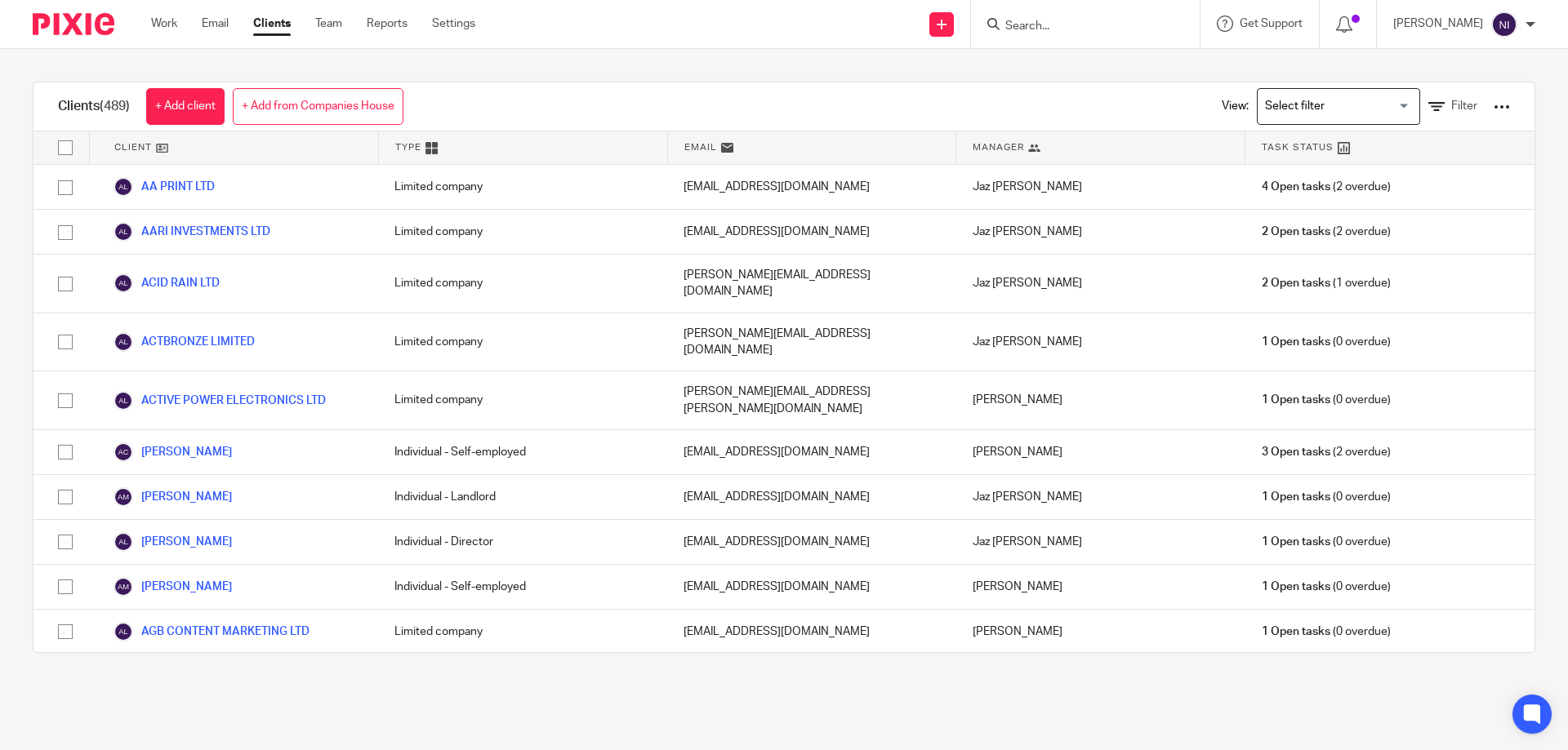
click at [216, 25] on link "Email" at bounding box center [215, 23] width 27 height 16
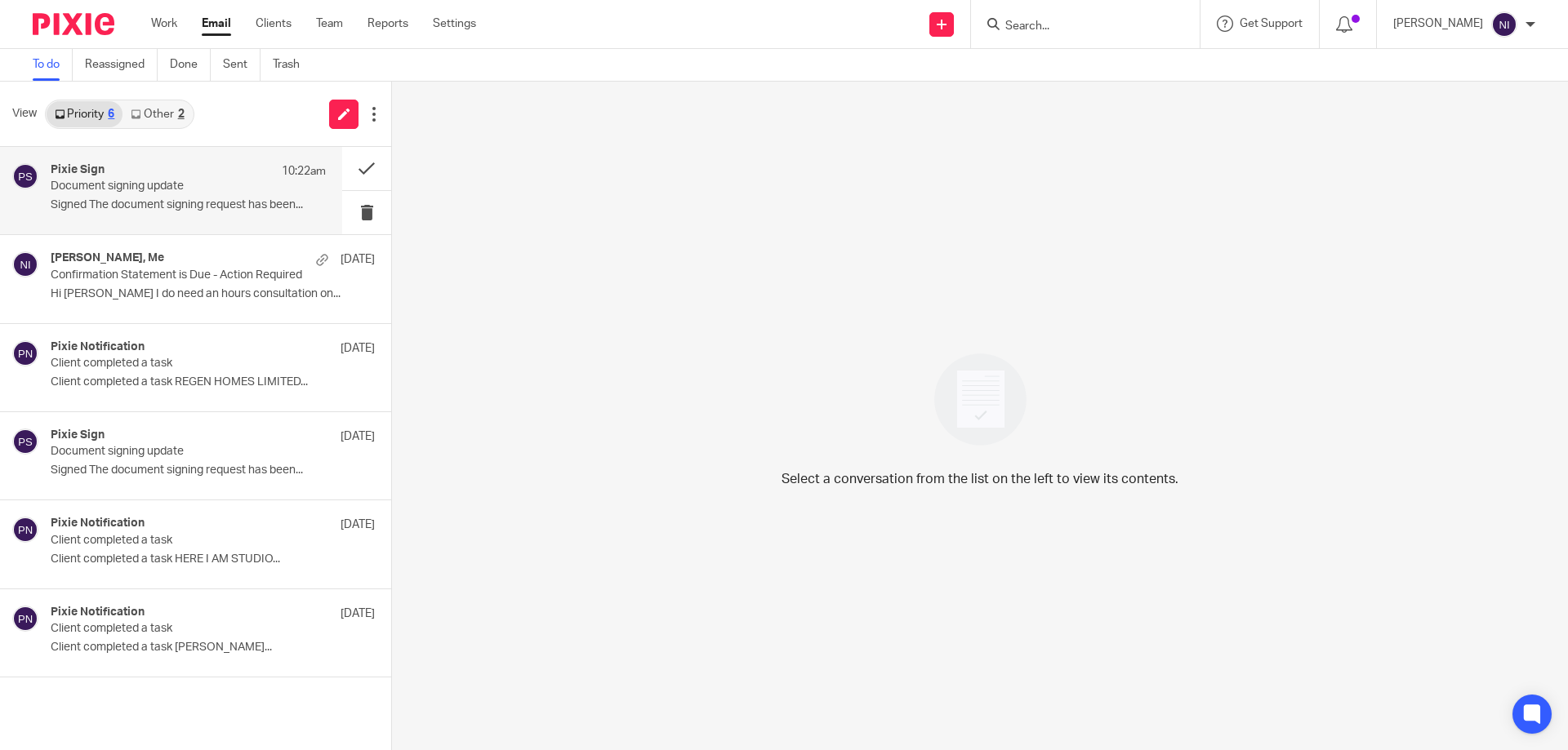
click at [123, 202] on p "Signed The document signing request has been..." at bounding box center [188, 205] width 275 height 14
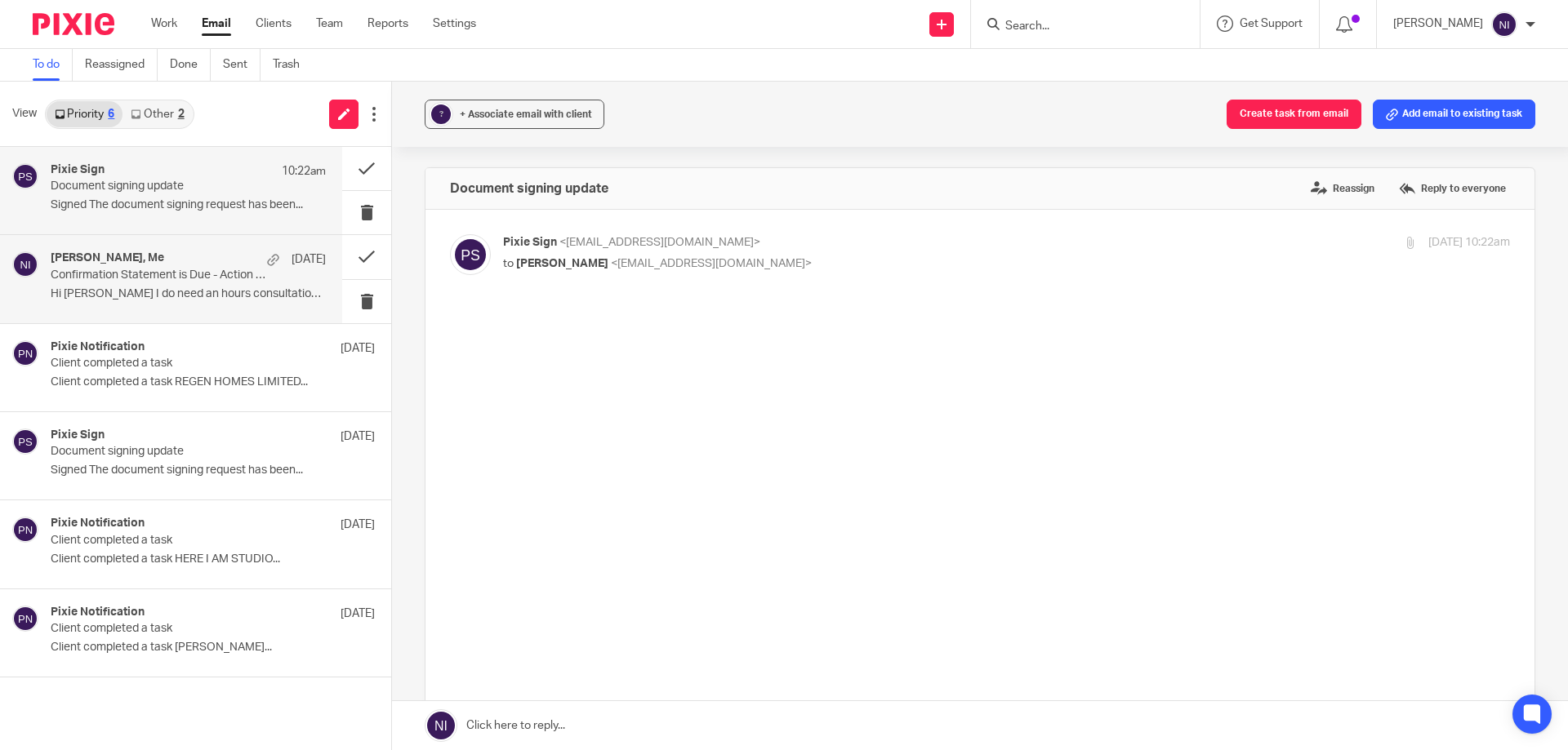
click at [125, 267] on div "[PERSON_NAME], Me [DATE]" at bounding box center [188, 259] width 275 height 16
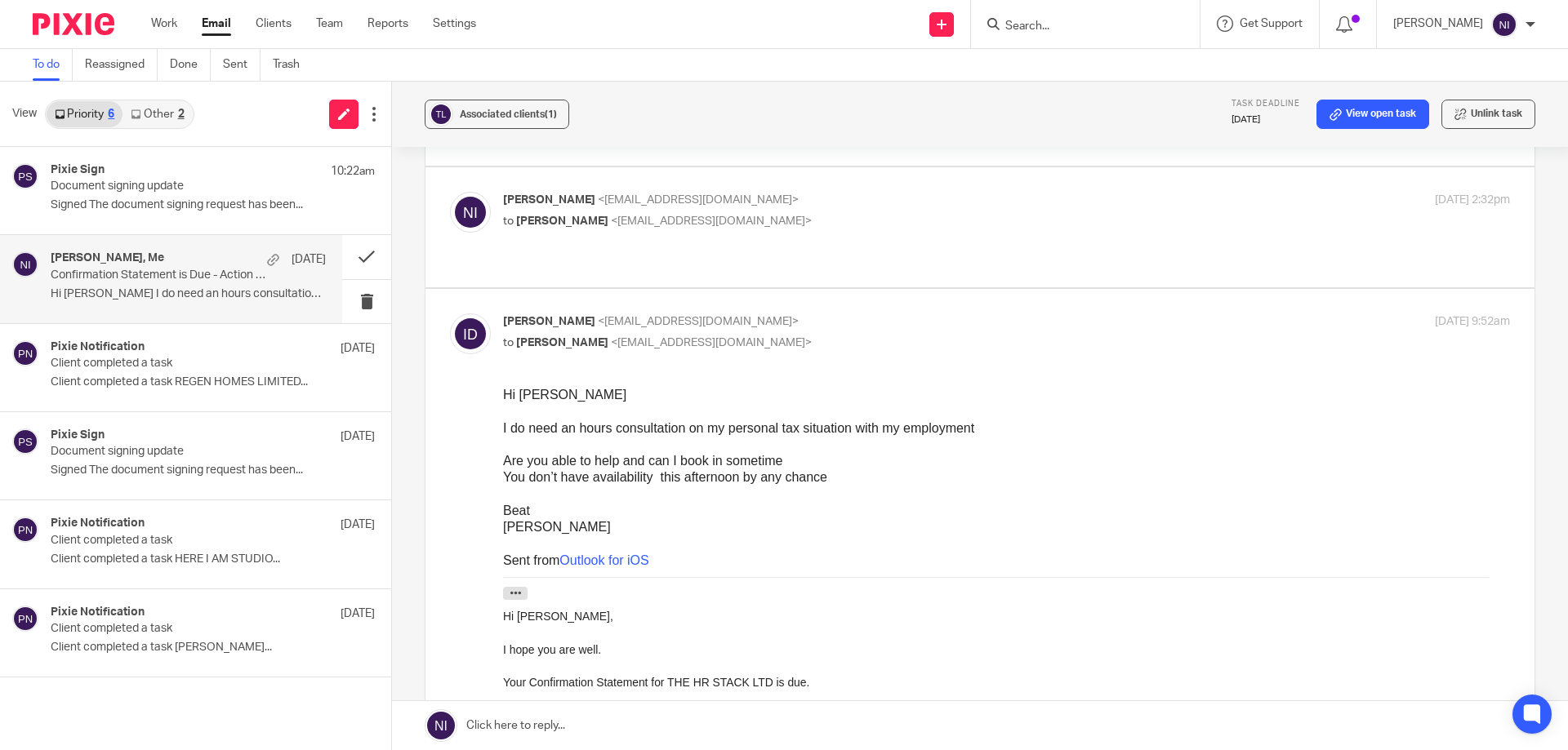
scroll to position [490, 0]
